Goal: Task Accomplishment & Management: Complete application form

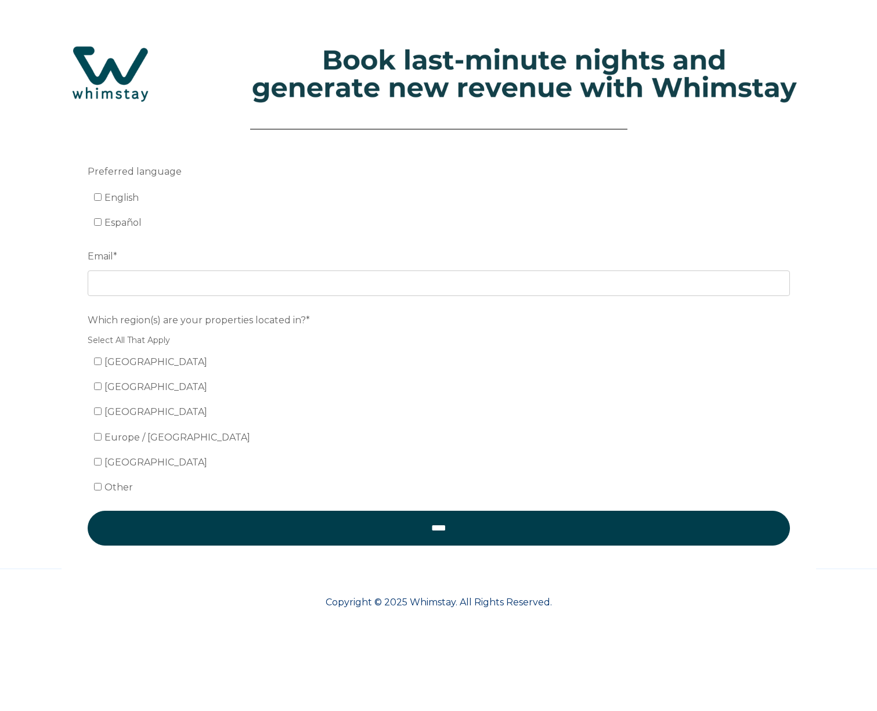
click at [97, 197] on input "English" at bounding box center [98, 197] width 8 height 8
checkbox input "true"
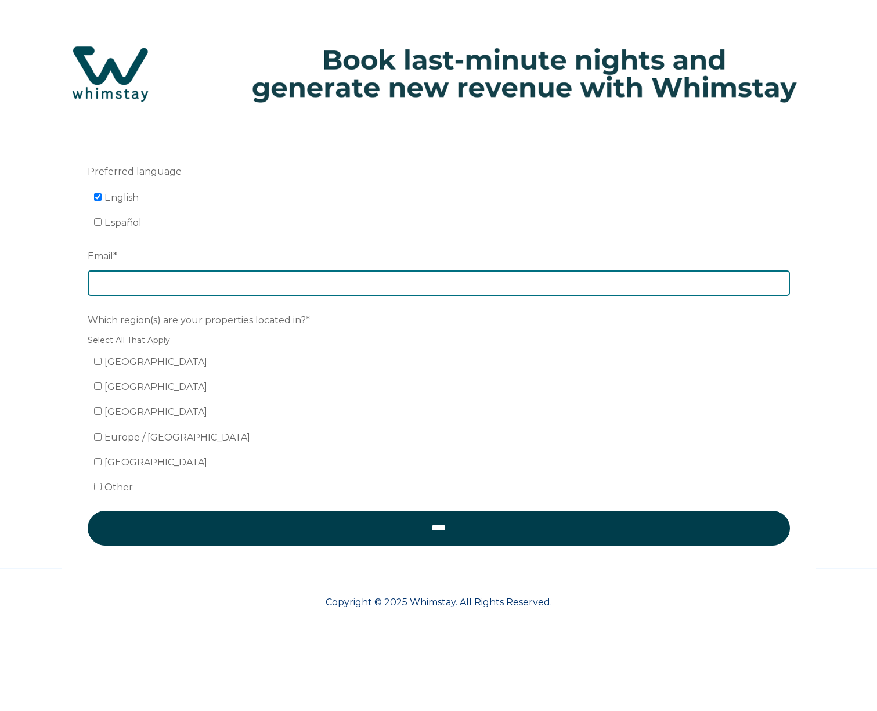
click at [210, 281] on input "Email *" at bounding box center [439, 283] width 702 height 26
type input "[EMAIL_ADDRESS][DOMAIN_NAME]"
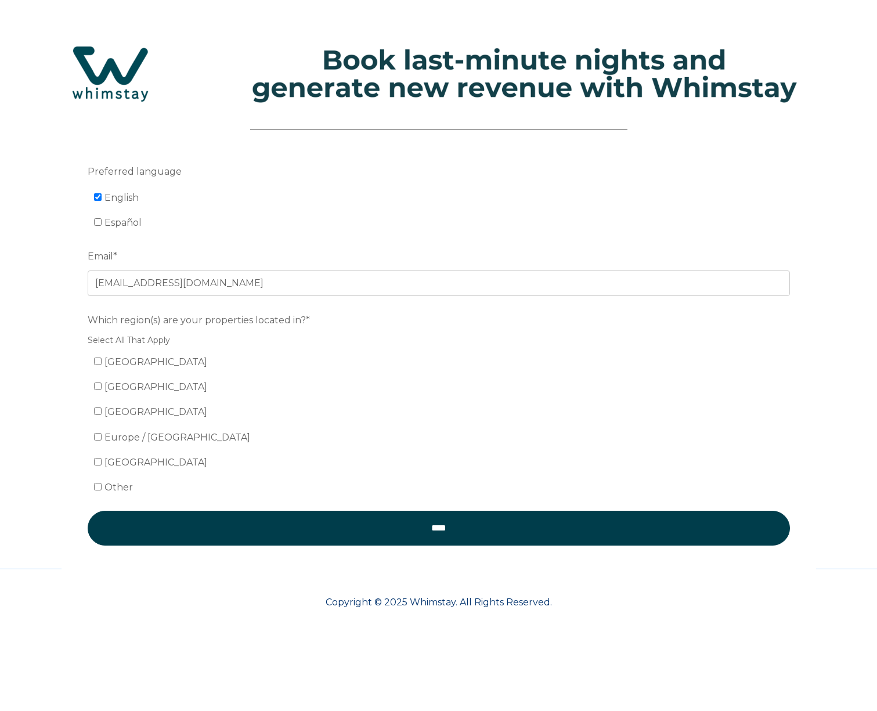
click at [97, 363] on input "[GEOGRAPHIC_DATA]" at bounding box center [98, 361] width 8 height 8
checkbox input "true"
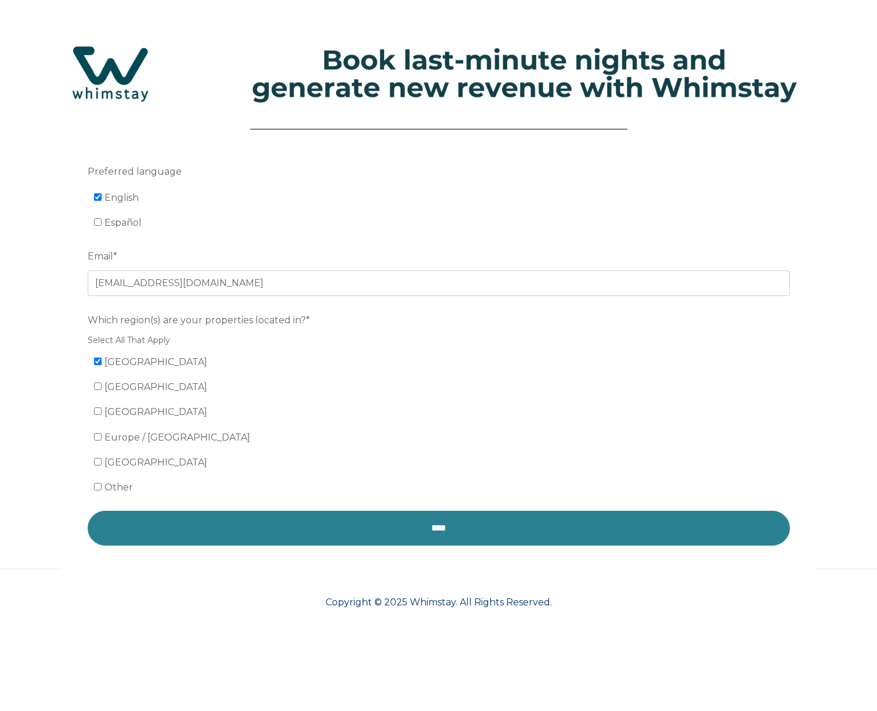
click at [456, 531] on input "****" at bounding box center [439, 528] width 702 height 35
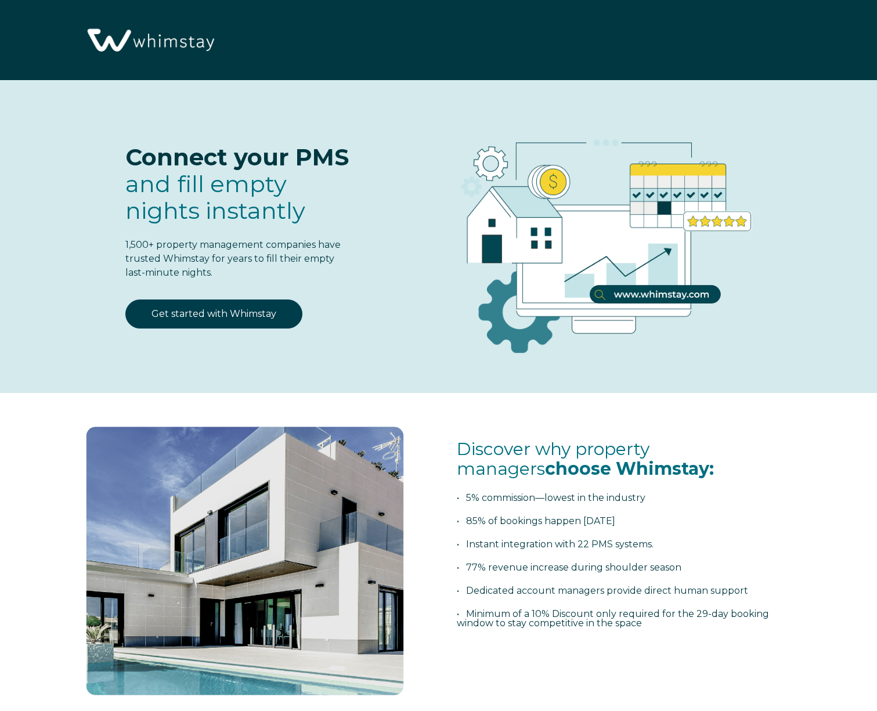
select select "US"
select select "Standard"
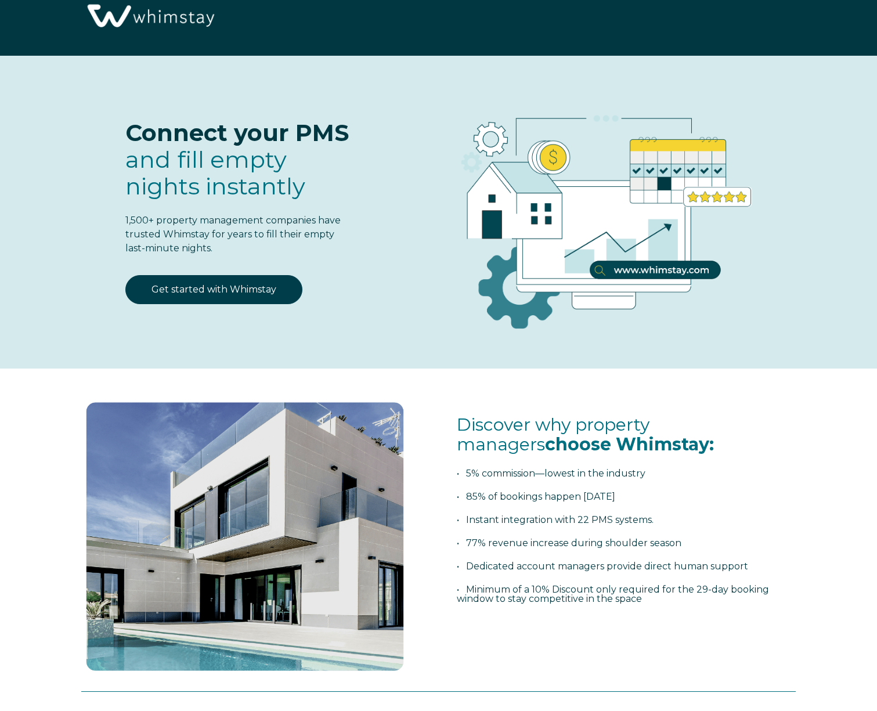
scroll to position [20, 0]
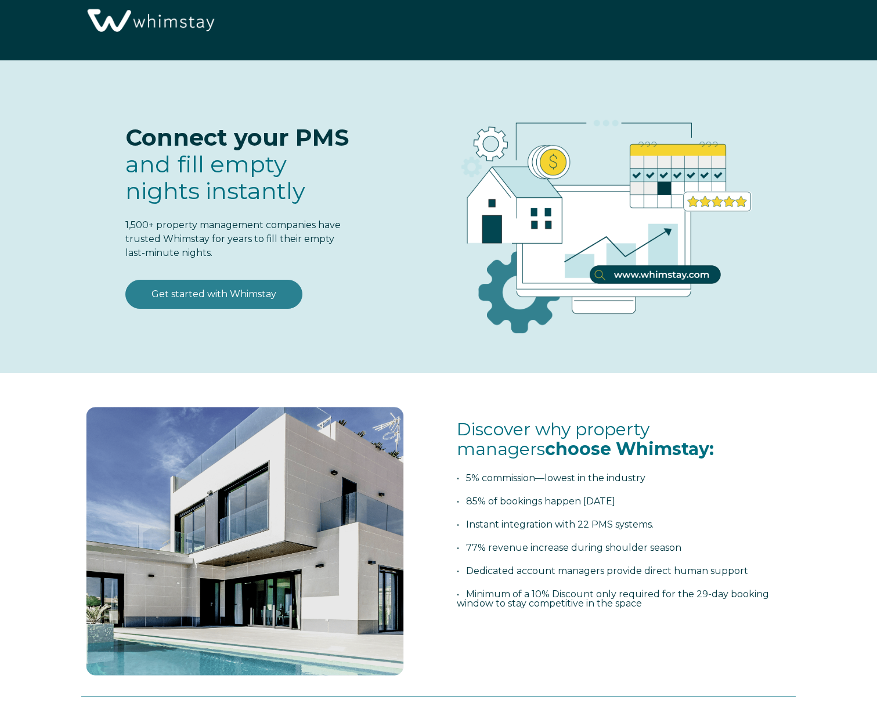
click at [230, 294] on link "Get started with Whimstay" at bounding box center [213, 294] width 177 height 29
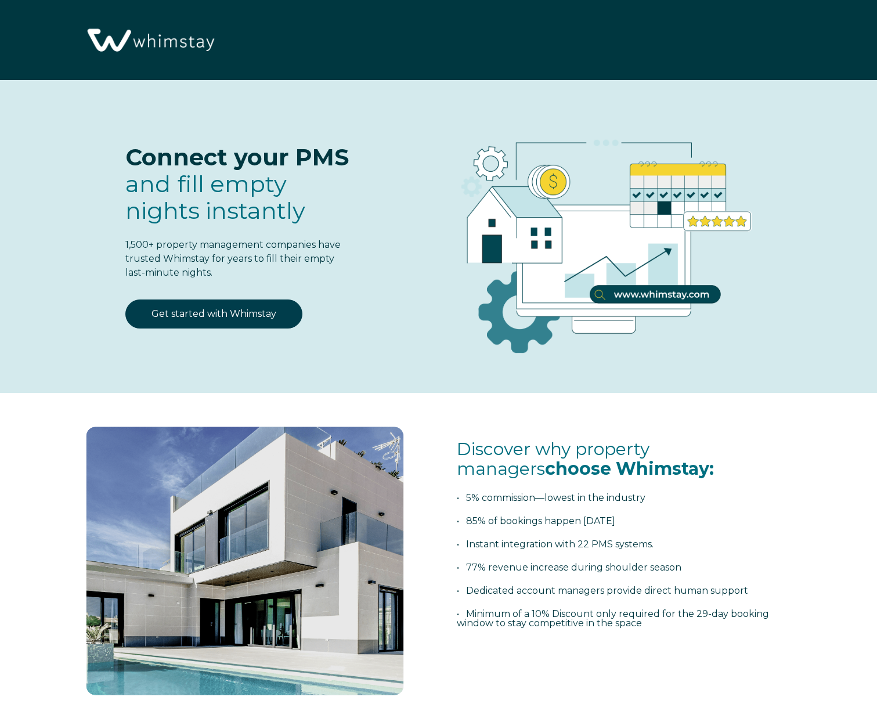
scroll to position [1430, 0]
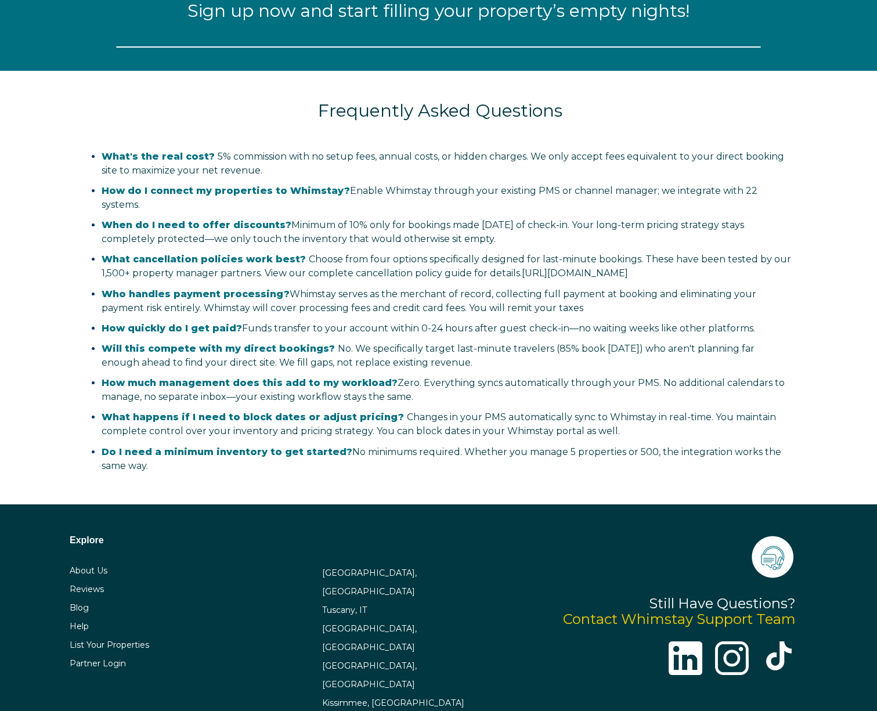
select select "US"
select select "Standard"
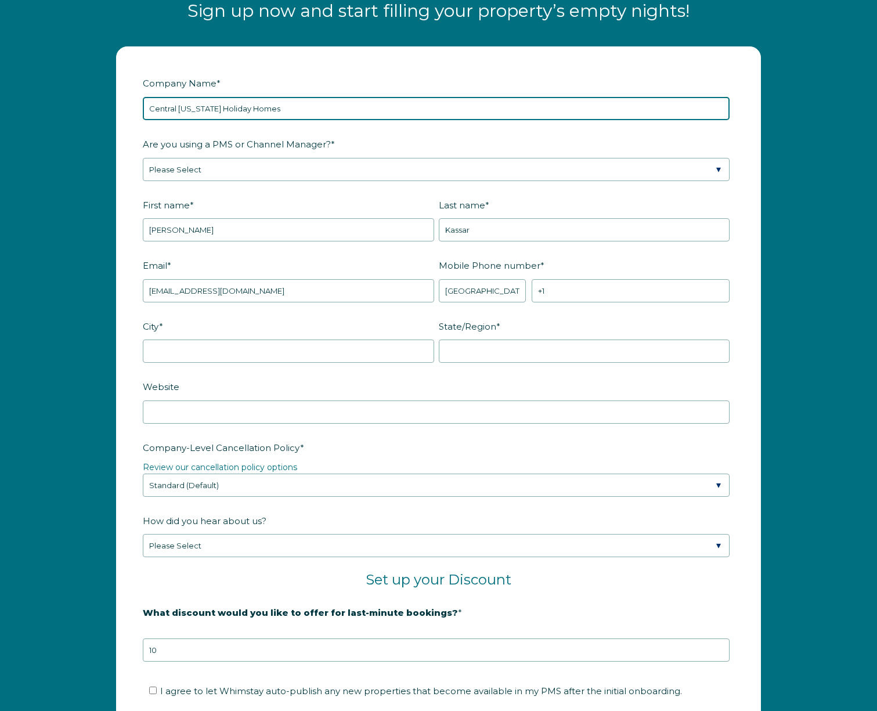
type input "Central [US_STATE] Holiday Homes"
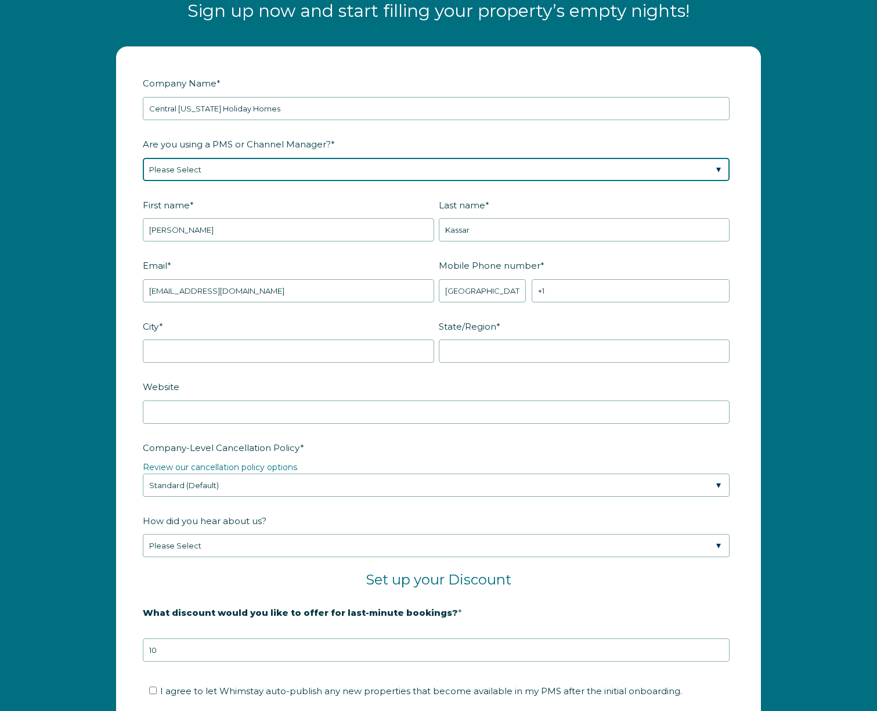
select select "Hostaway"
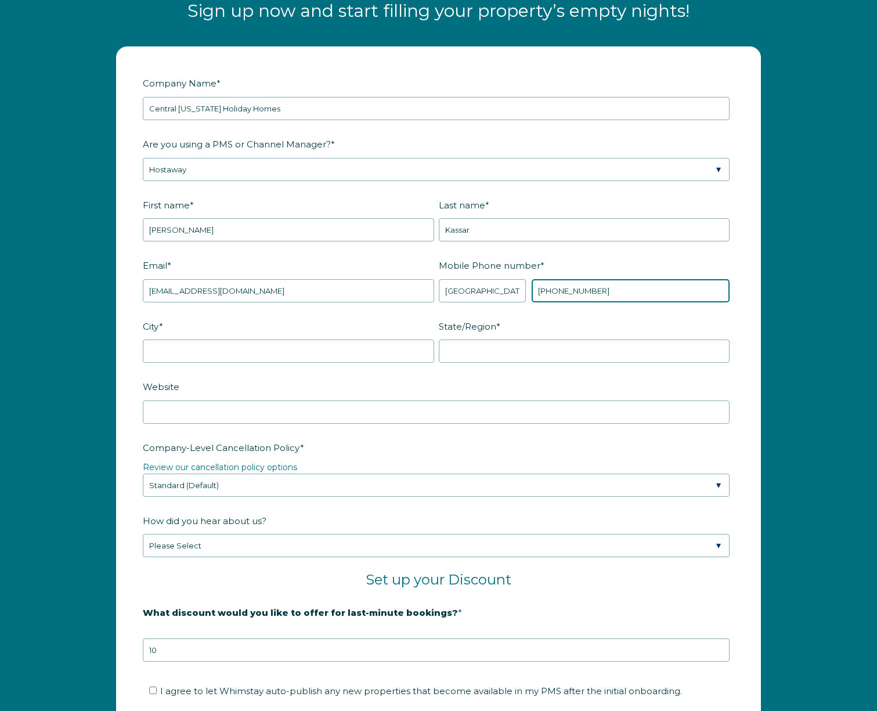
type input "[PHONE_NUMBER]"
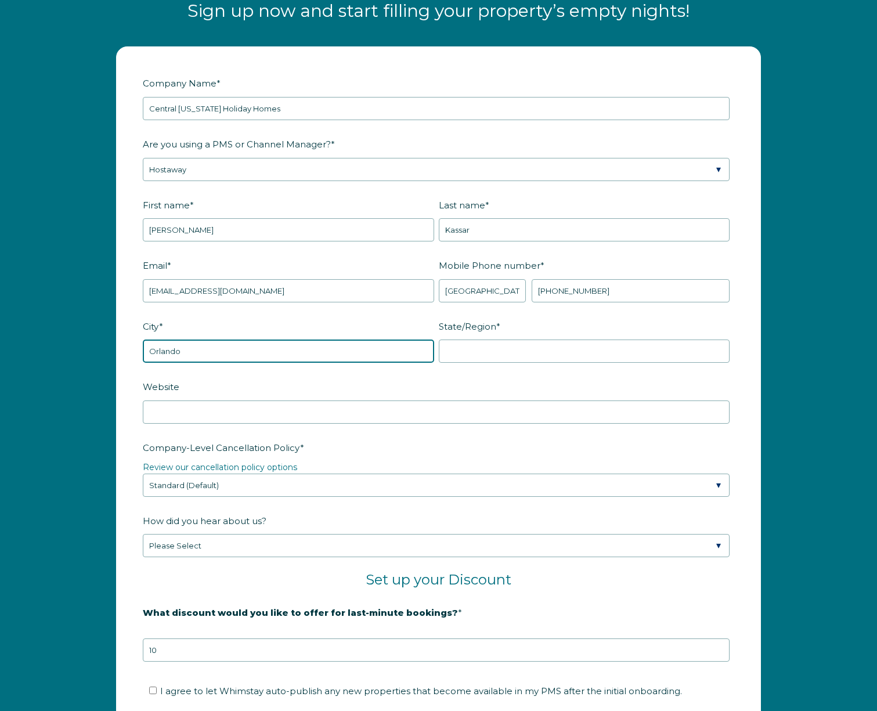
type input "Orlando"
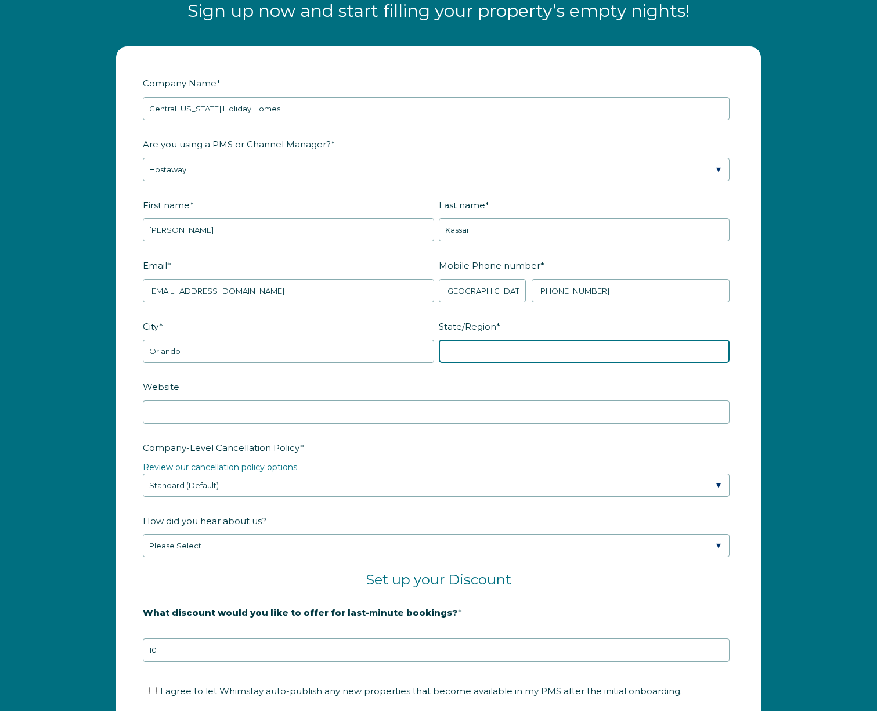
click at [720, 351] on input "State/Region *" at bounding box center [584, 350] width 291 height 23
type input "FL"
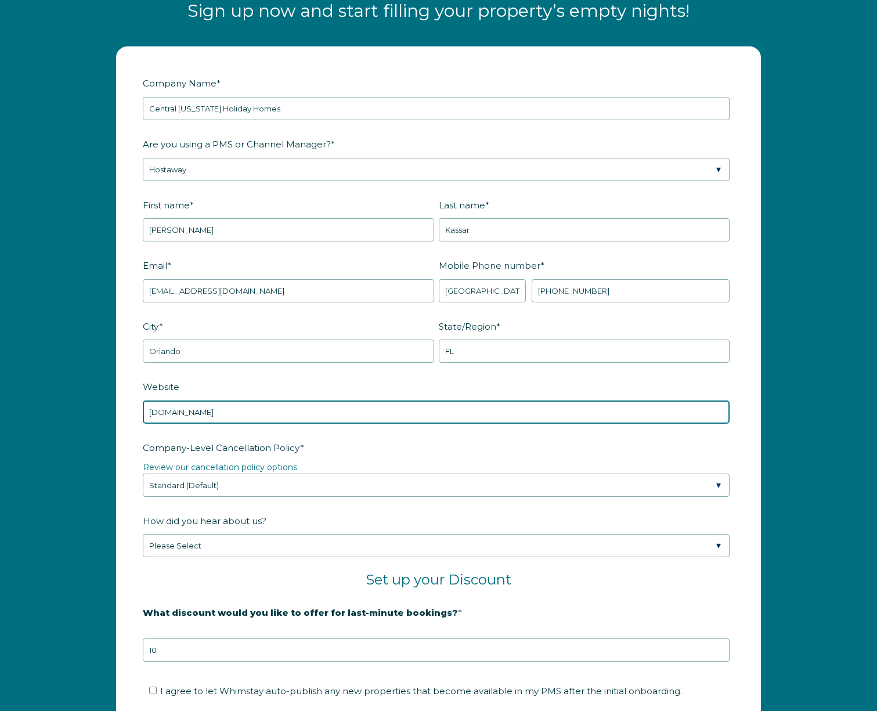
type input "www.centralfloridaholidayhomes.com"
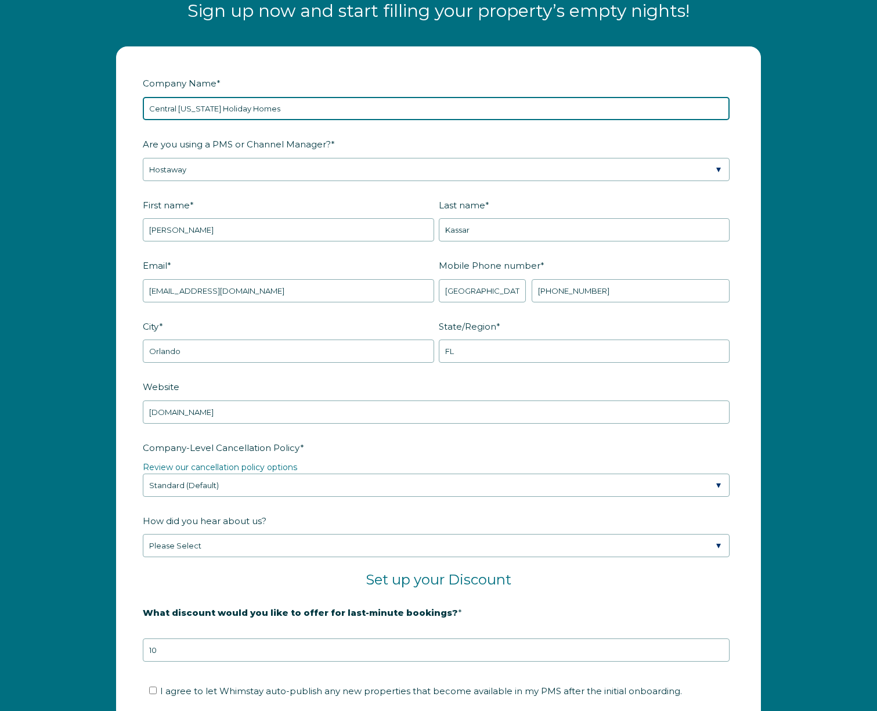
click at [270, 108] on input "Central Florida Holiday Homes" at bounding box center [436, 108] width 587 height 23
type input "Central Florida Home Management"
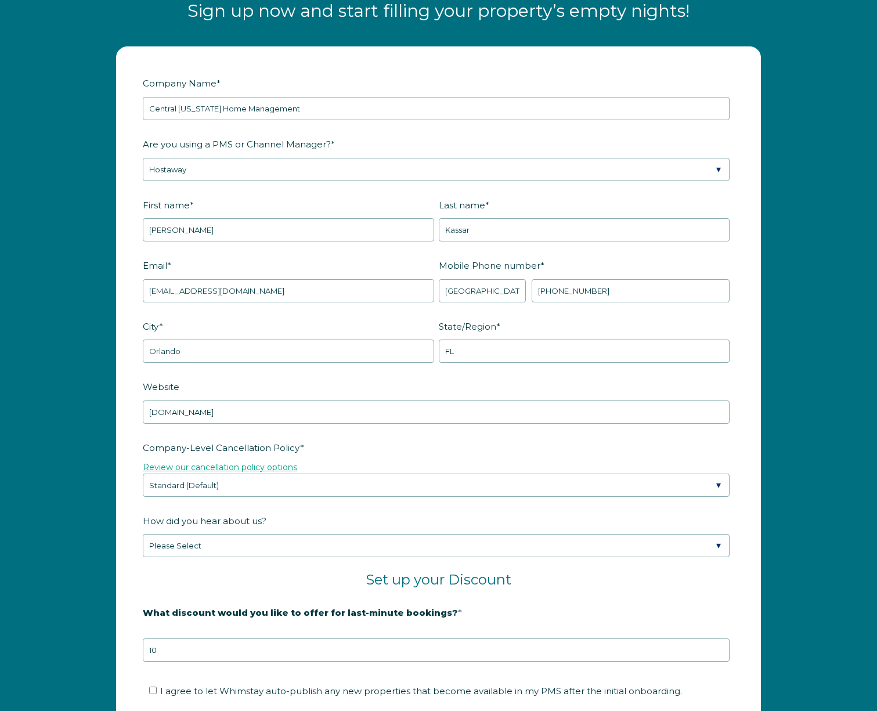
click at [254, 466] on link "Review our cancellation policy options" at bounding box center [220, 467] width 154 height 10
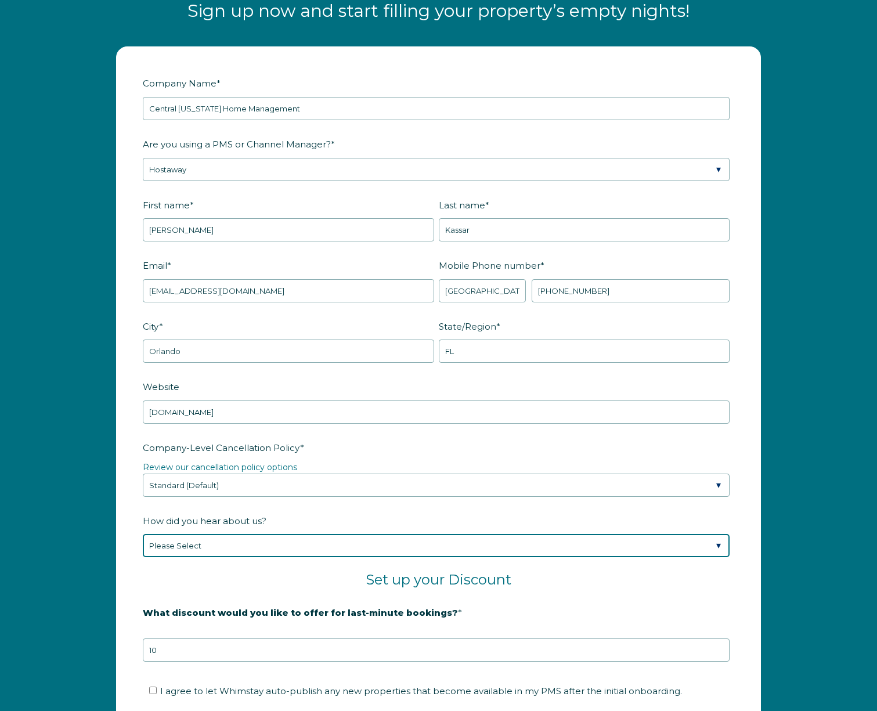
select select "Marketing Email"
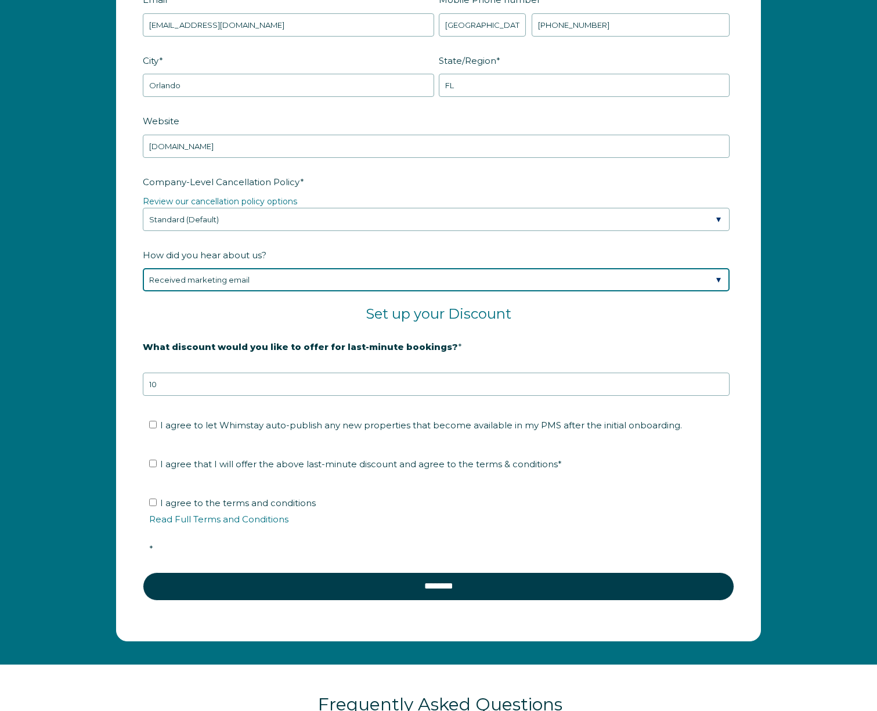
scroll to position [1697, 0]
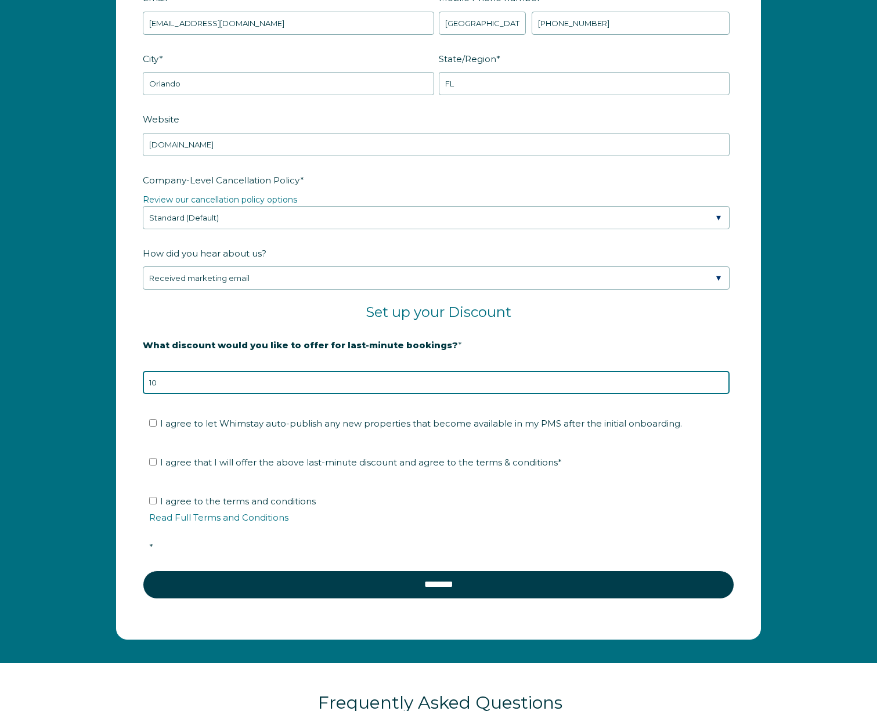
type input "9"
click at [719, 384] on input "9" at bounding box center [436, 382] width 587 height 23
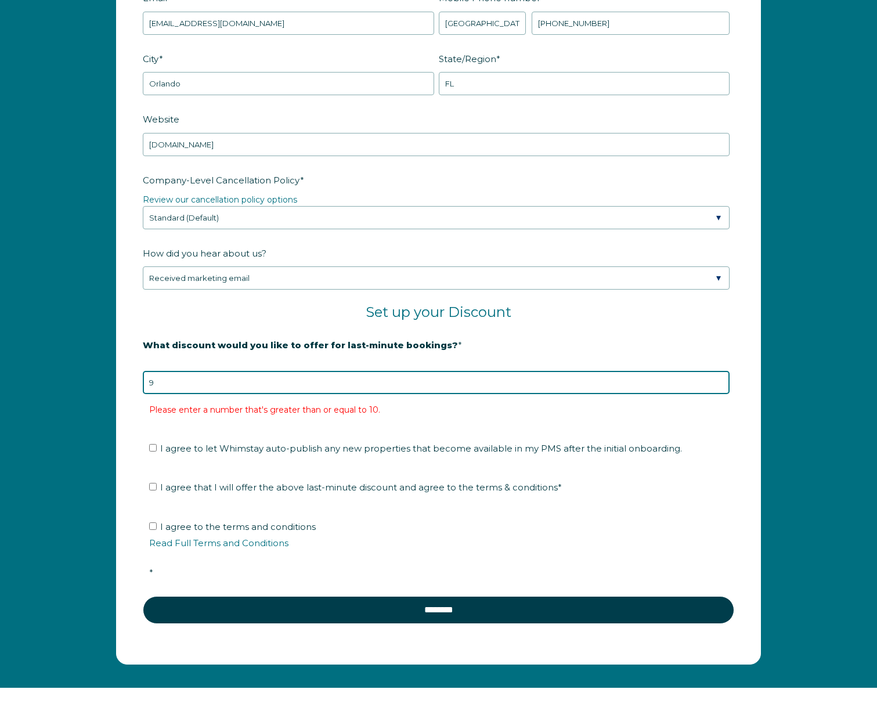
click at [574, 382] on input "9" at bounding box center [436, 382] width 587 height 23
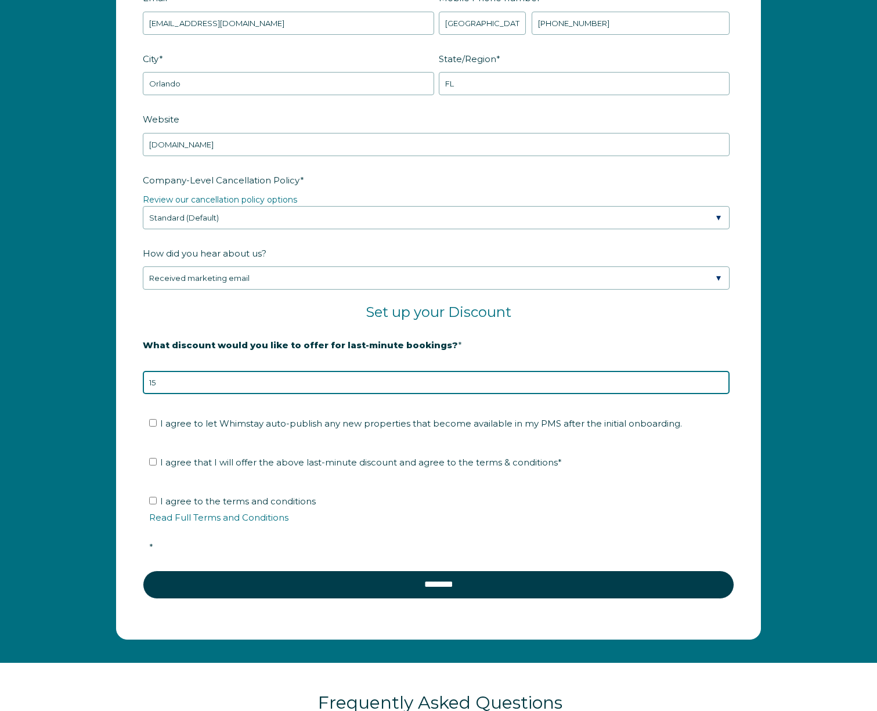
type input "15"
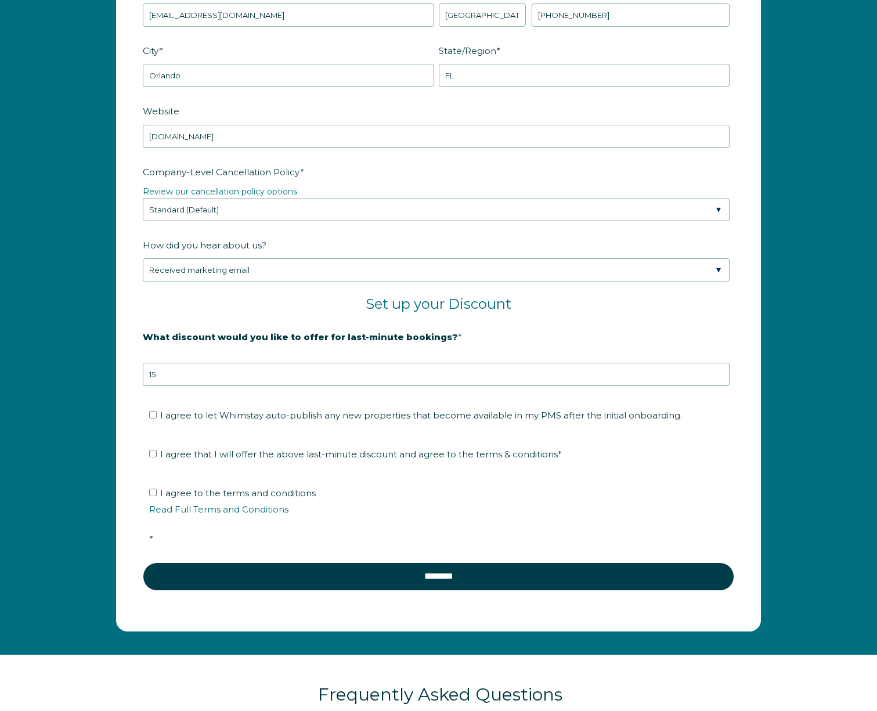
scroll to position [1708, 0]
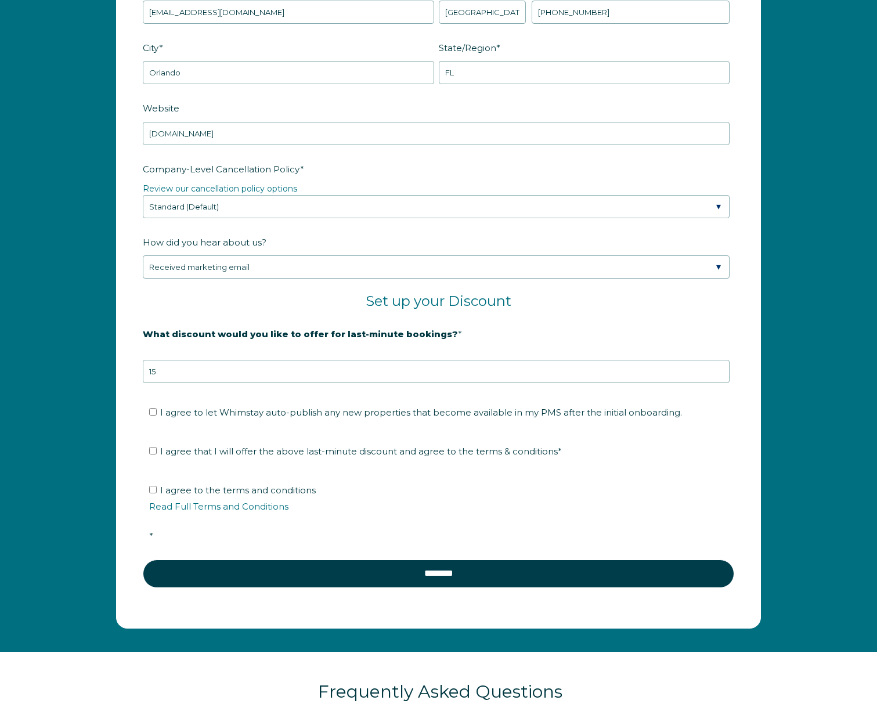
click at [154, 411] on input "I agree to let Whimstay auto-publish any new properties that become available i…" at bounding box center [153, 412] width 8 height 8
checkbox input "true"
click at [154, 449] on input "I agree that I will offer the above last-minute discount and agree to the terms…" at bounding box center [153, 451] width 8 height 8
checkbox input "true"
click at [152, 489] on input "I agree to the terms and conditions Read Full Terms and Conditions *" at bounding box center [153, 490] width 8 height 8
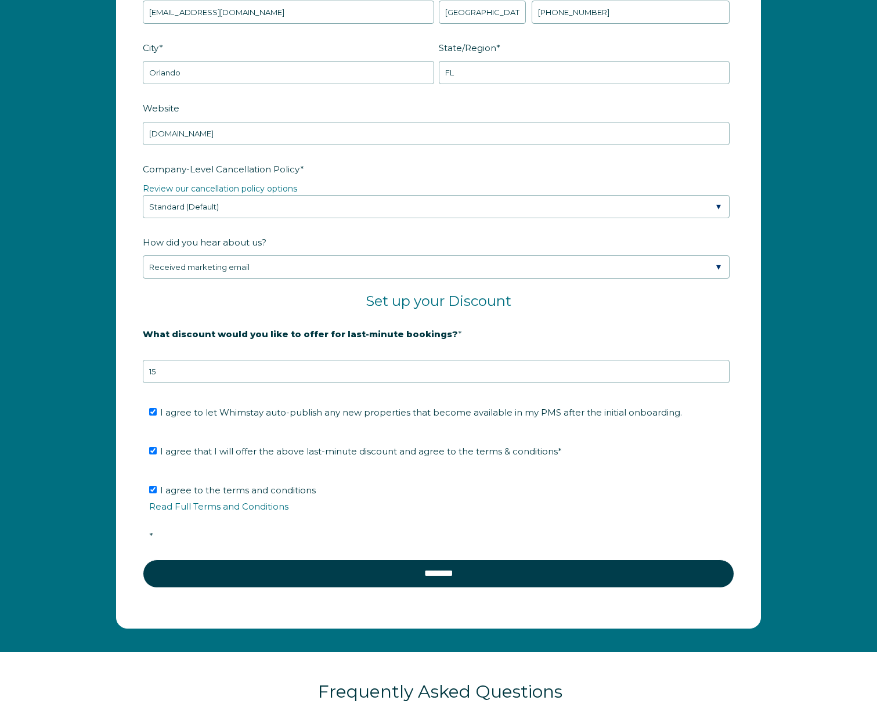
click at [153, 489] on input "I agree to the terms and conditions Read Full Terms and Conditions *" at bounding box center [153, 490] width 8 height 8
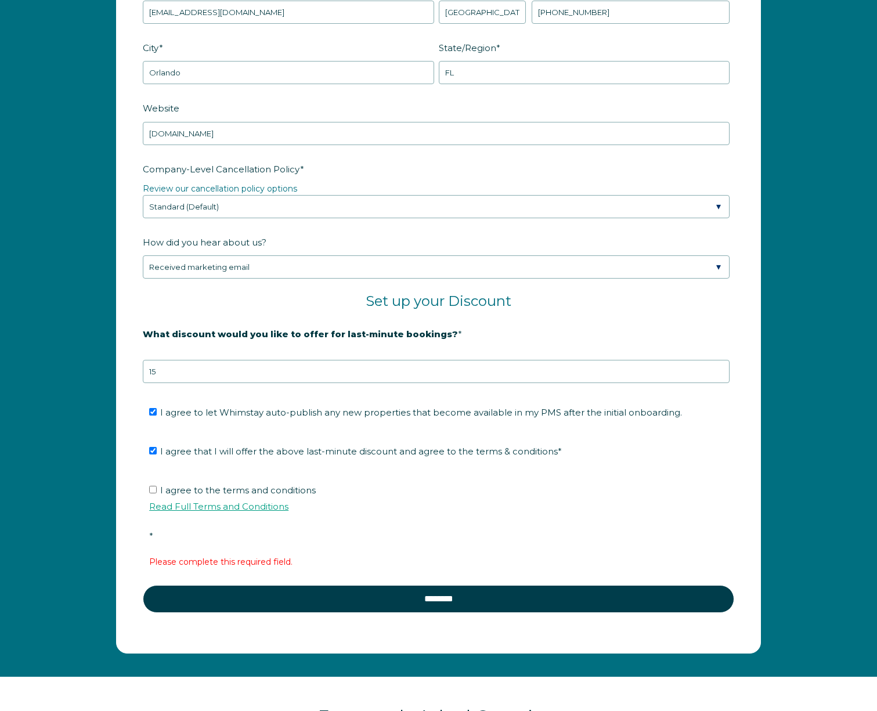
click at [233, 504] on link "Read Full Terms and Conditions" at bounding box center [218, 506] width 139 height 11
click at [150, 489] on input "I agree to the terms and conditions Read Full Terms and Conditions *" at bounding box center [153, 490] width 8 height 8
checkbox input "true"
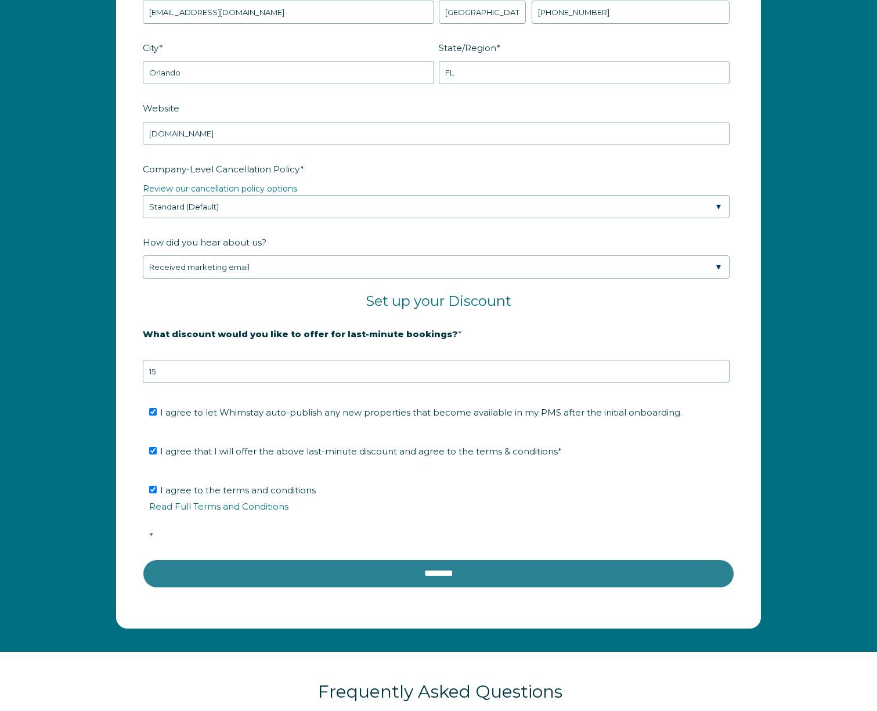
click at [534, 572] on input "********" at bounding box center [438, 573] width 591 height 28
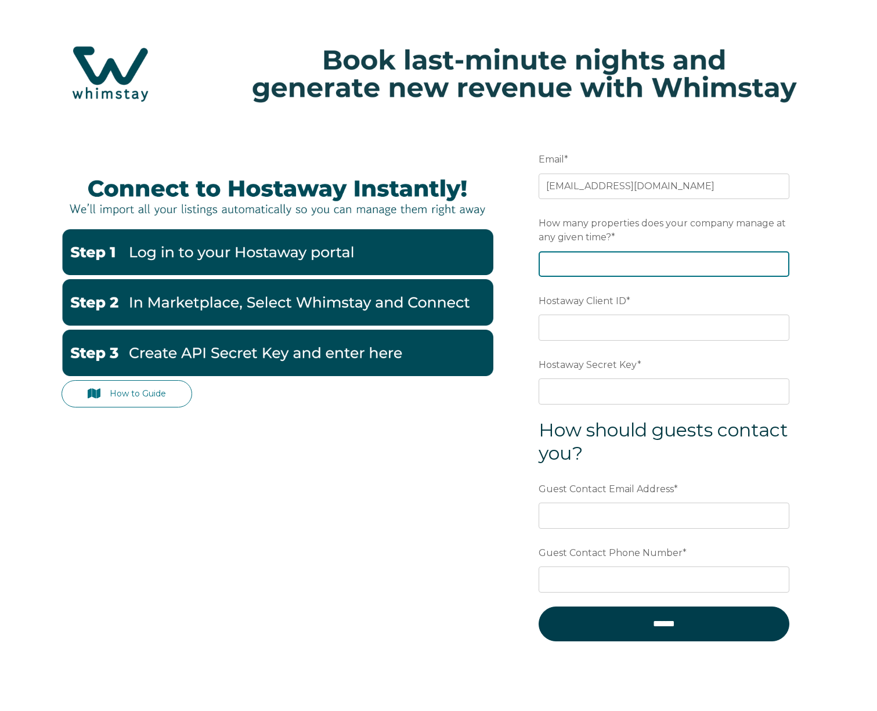
click at [572, 263] on input "How many properties does your company manage at any given time? *" at bounding box center [664, 264] width 251 height 26
type input "35"
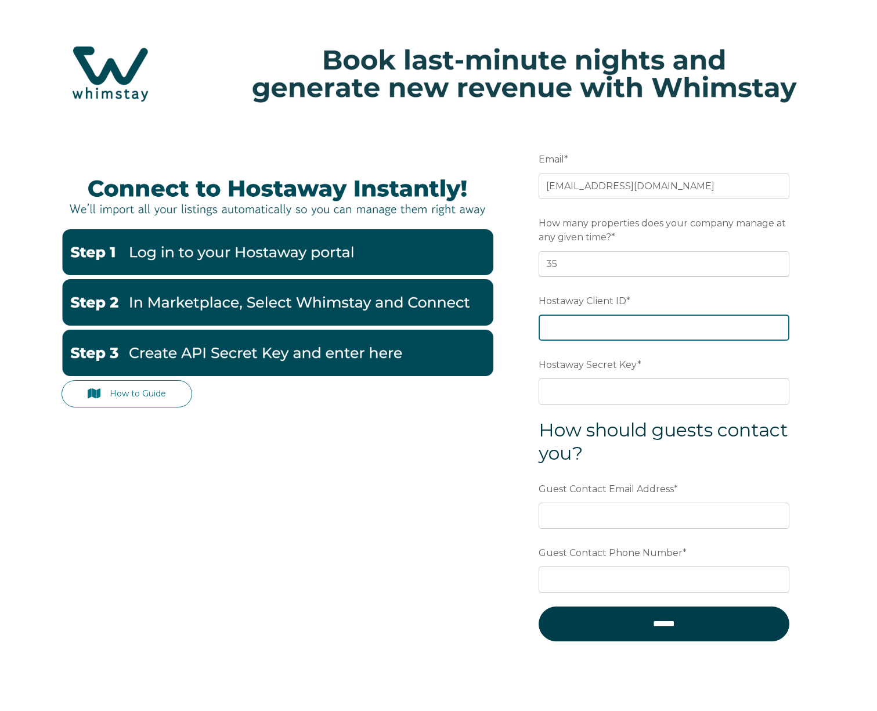
click at [568, 327] on input "Hostaway Client ID *" at bounding box center [664, 328] width 251 height 26
type input "90791"
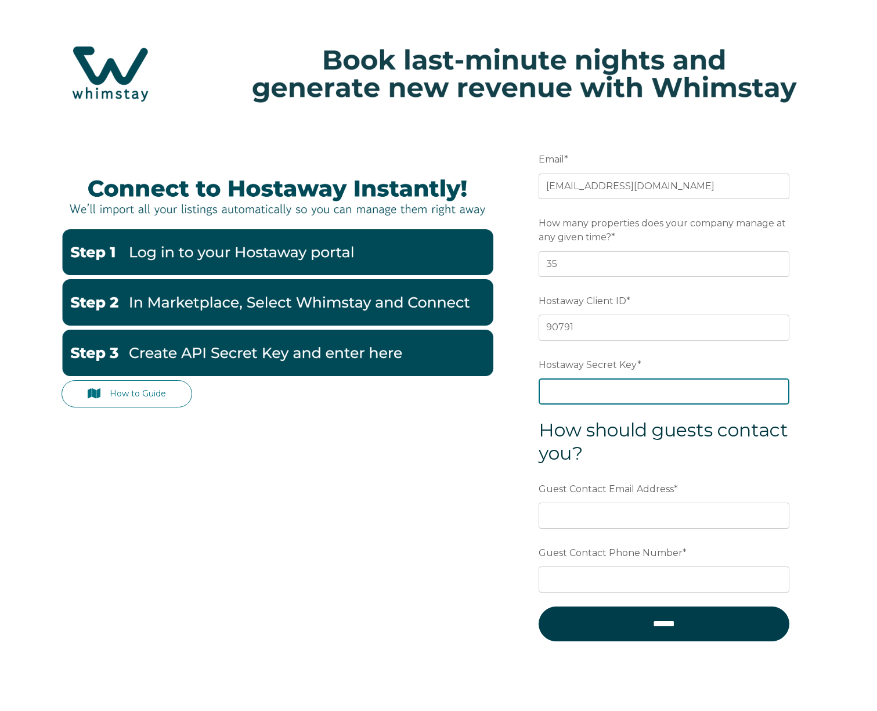
click at [586, 395] on input "Hostaway Secret Key *" at bounding box center [664, 391] width 251 height 26
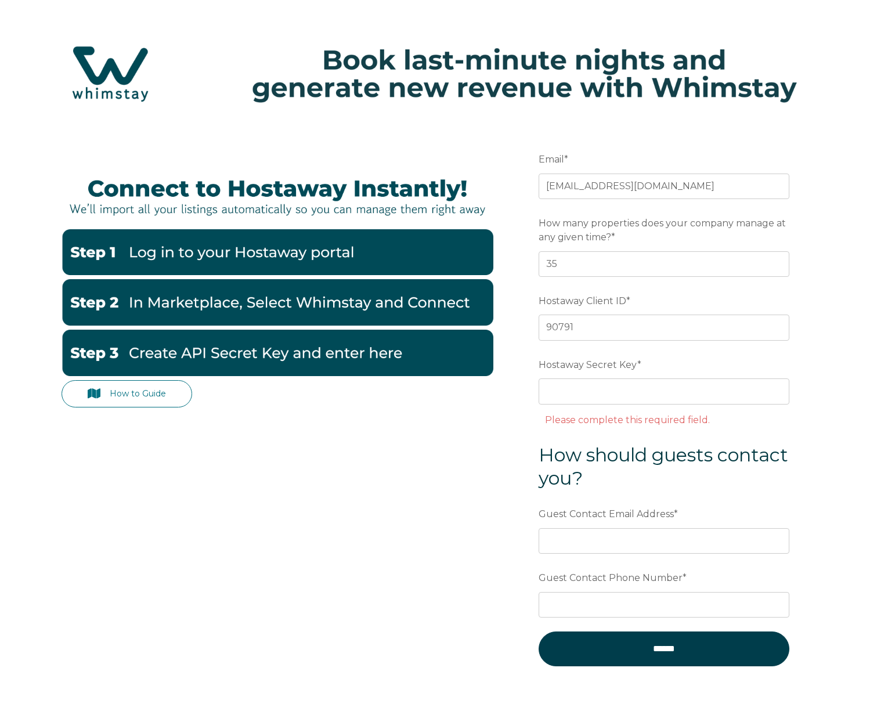
click at [239, 353] on img at bounding box center [278, 353] width 432 height 46
click at [157, 397] on link "How to Guide" at bounding box center [127, 393] width 131 height 27
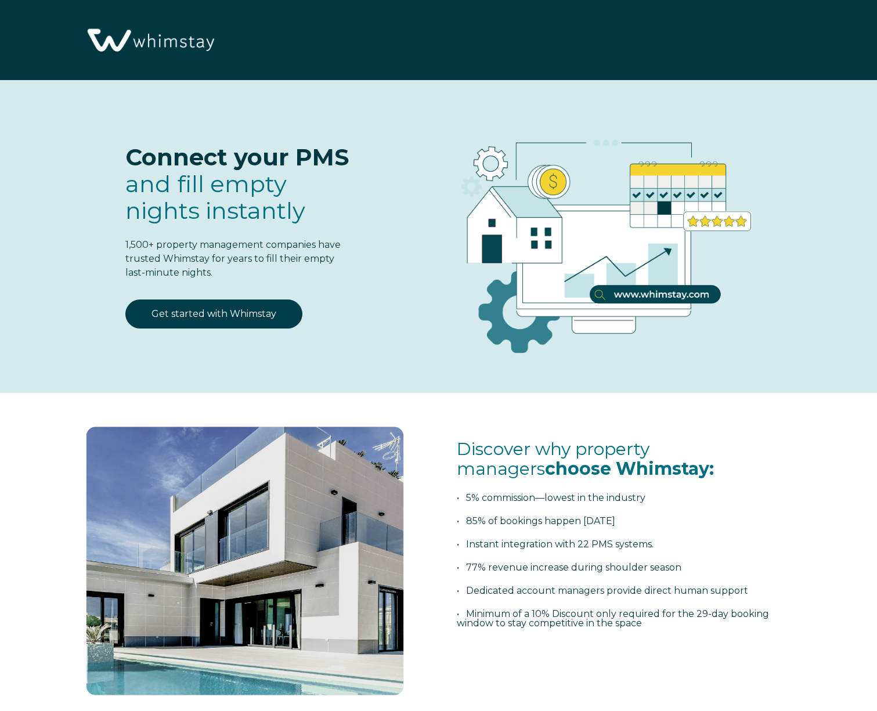
select select "US"
select select "Standard"
